Goal: Information Seeking & Learning: Find specific fact

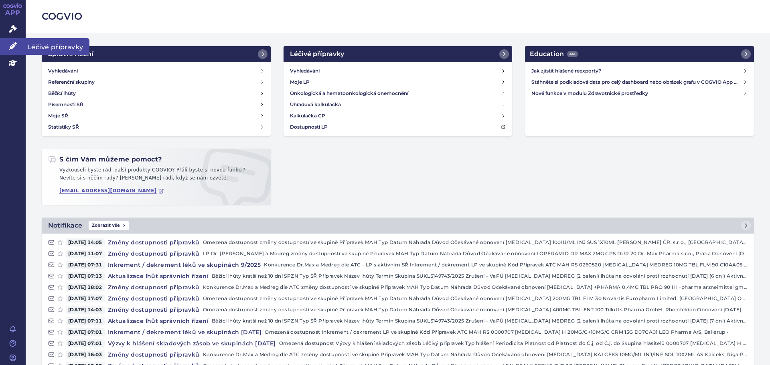
click at [31, 47] on span "Léčivé přípravky" at bounding box center [58, 46] width 64 height 17
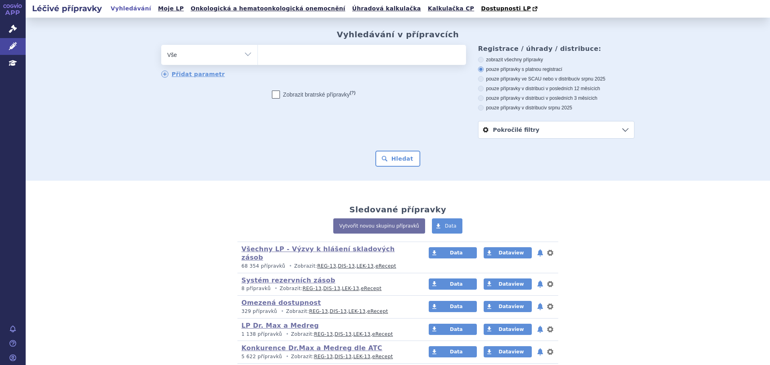
click at [268, 57] on ul at bounding box center [362, 53] width 208 height 17
click at [258, 57] on select at bounding box center [257, 55] width 0 height 20
type input "me"
type input "mer"
type input "me"
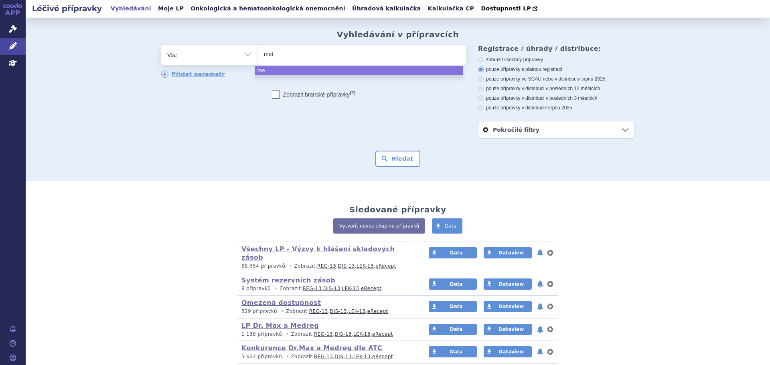
type input "metf"
type input "metfr"
type input "metf"
type input "metfor"
type input "metform"
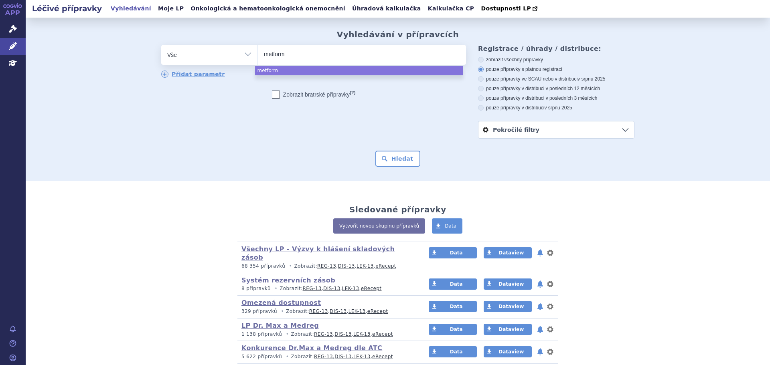
type input "metformi"
type input "metformin"
type input "metformin me"
type input "metformin med"
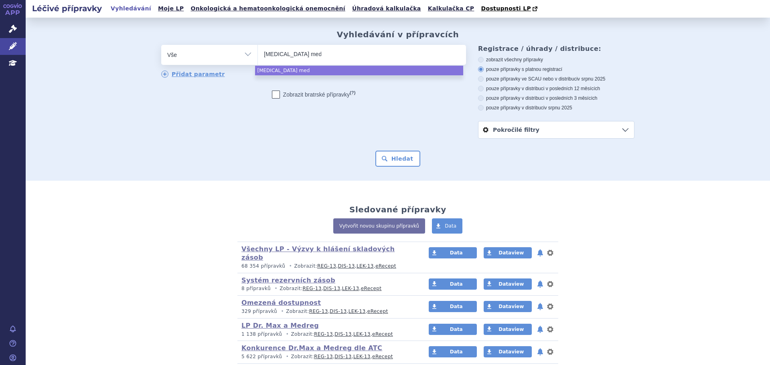
type input "metformin medre"
type input "[MEDICAL_DATA] medreg"
select select "[MEDICAL_DATA] medreg"
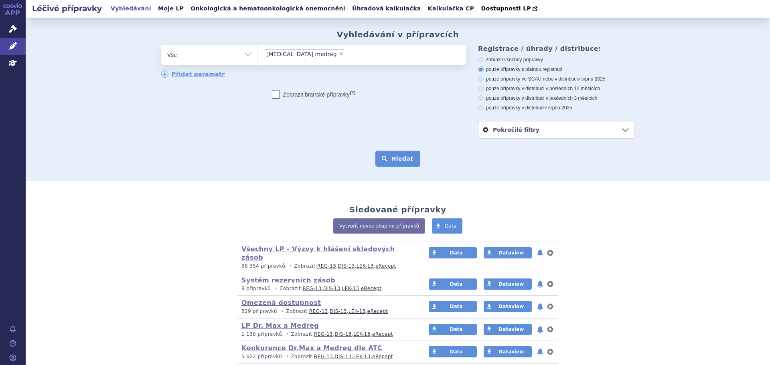
click at [400, 157] on button "Hledat" at bounding box center [397, 159] width 45 height 16
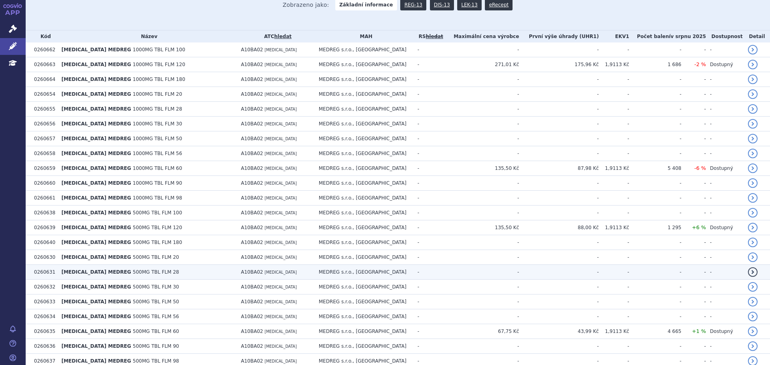
scroll to position [201, 0]
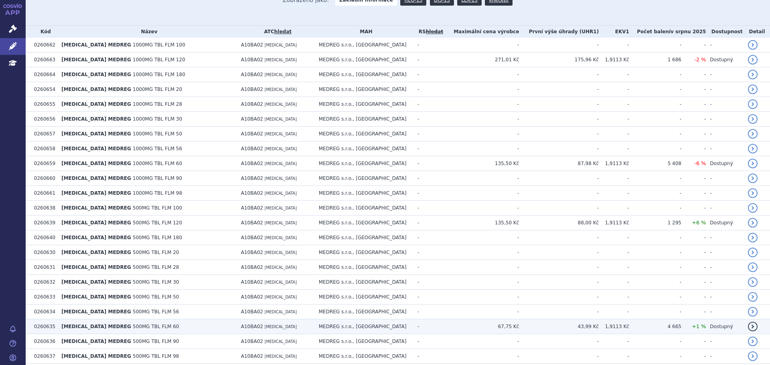
click at [749, 327] on link "detail" at bounding box center [753, 327] width 10 height 10
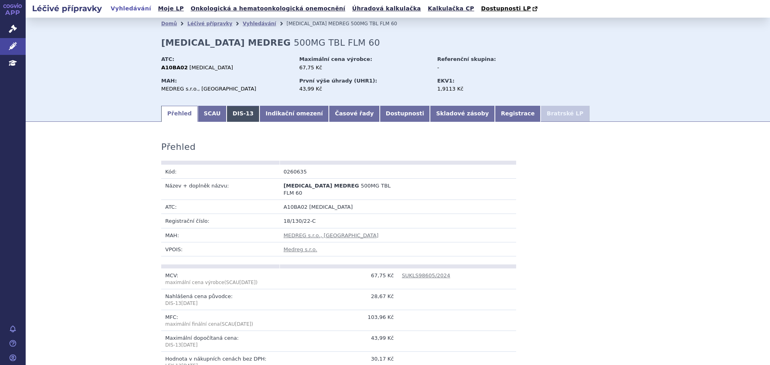
click at [227, 114] on link "DIS-13" at bounding box center [243, 114] width 33 height 16
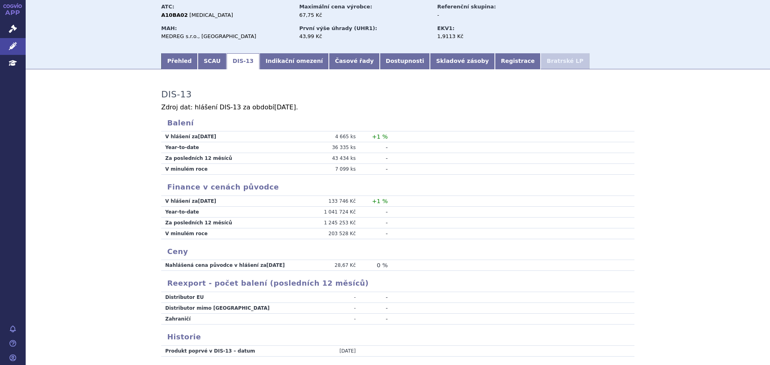
scroll to position [12, 0]
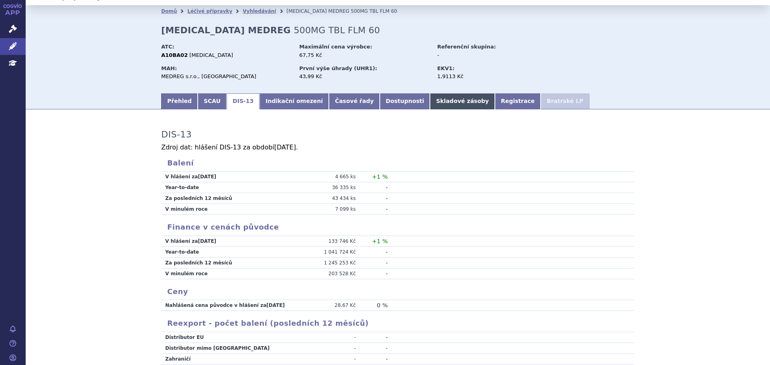
click at [430, 104] on link "Skladové zásoby" at bounding box center [462, 101] width 65 height 16
